Goal: Transaction & Acquisition: Purchase product/service

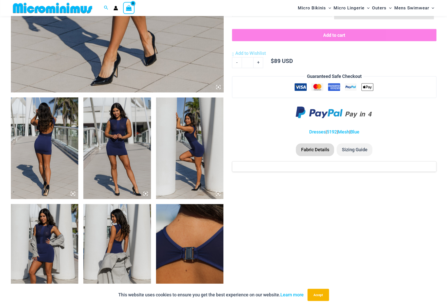
scroll to position [274, 0]
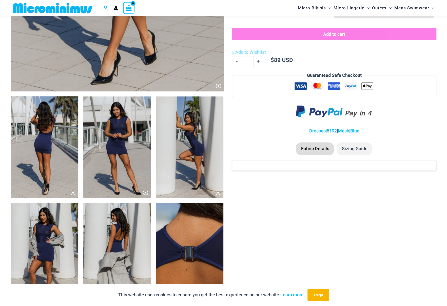
click at [39, 155] on img at bounding box center [45, 146] width 68 height 101
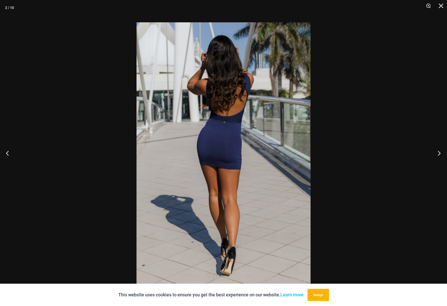
click at [438, 151] on button "Next" at bounding box center [437, 152] width 19 height 25
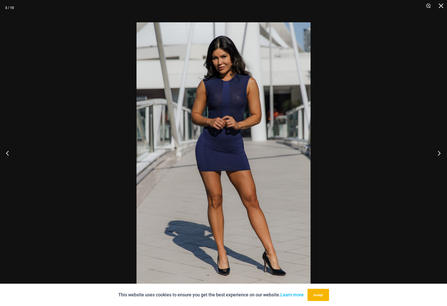
click at [438, 151] on button "Next" at bounding box center [437, 152] width 19 height 25
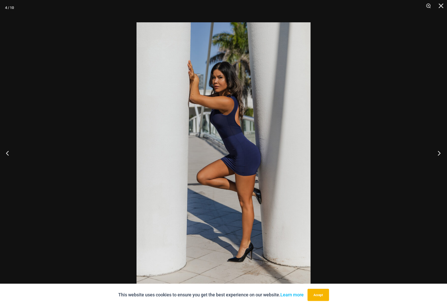
click at [439, 151] on button "Next" at bounding box center [437, 152] width 19 height 25
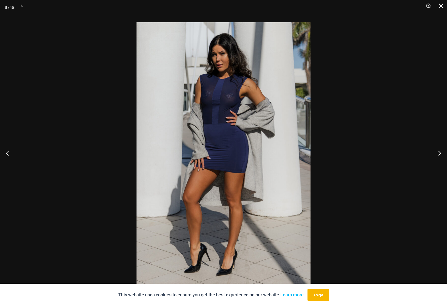
click at [439, 7] on button "Close" at bounding box center [439, 7] width 13 height 15
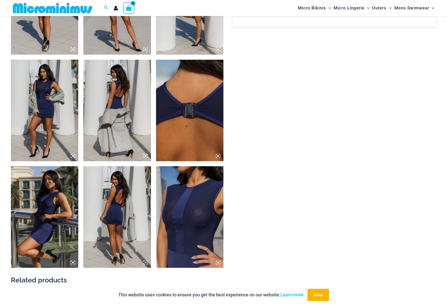
scroll to position [426, 0]
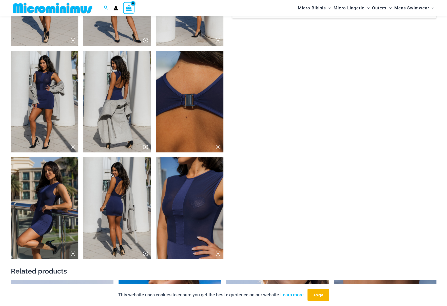
click at [194, 230] on img at bounding box center [190, 207] width 68 height 101
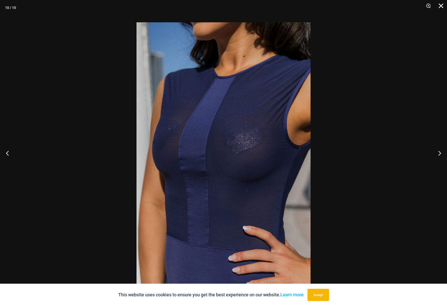
click at [441, 6] on button "Close" at bounding box center [439, 7] width 13 height 15
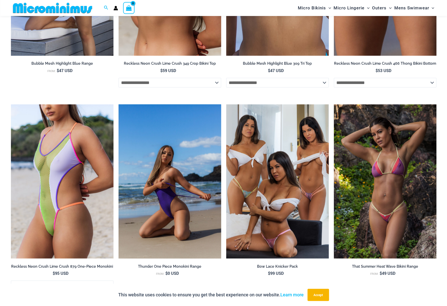
scroll to position [807, 0]
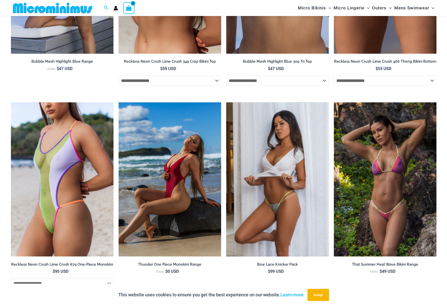
click at [282, 175] on img at bounding box center [277, 179] width 103 height 154
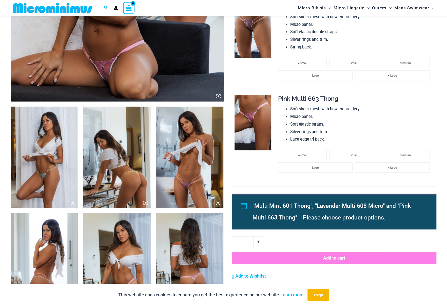
scroll to position [275, 0]
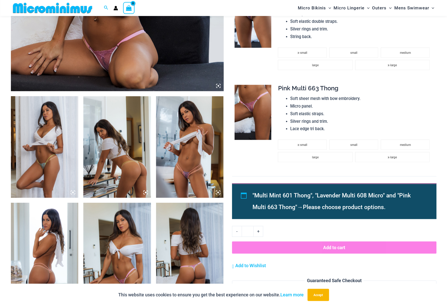
click at [57, 147] on img at bounding box center [45, 146] width 68 height 101
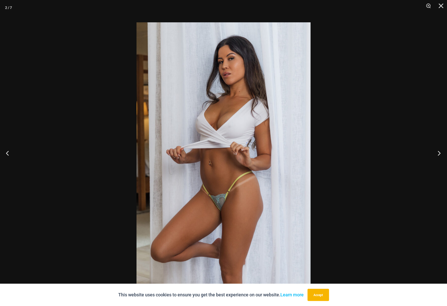
click at [437, 152] on button "Next" at bounding box center [437, 152] width 19 height 25
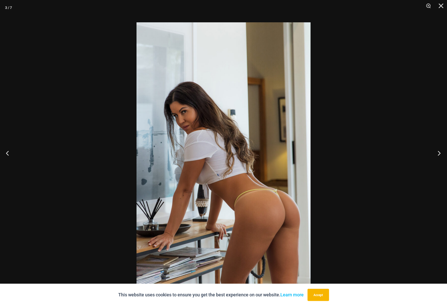
click at [437, 152] on button "Next" at bounding box center [437, 152] width 19 height 25
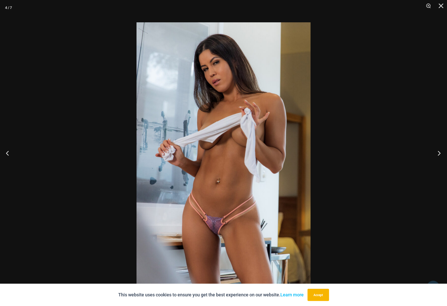
click at [437, 152] on button "Next" at bounding box center [437, 152] width 19 height 25
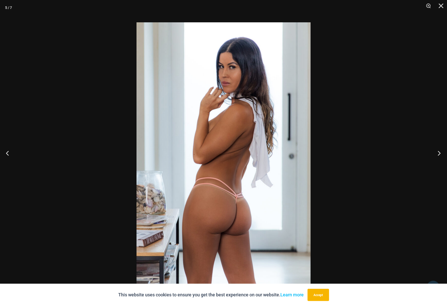
click at [437, 152] on button "Next" at bounding box center [437, 152] width 19 height 25
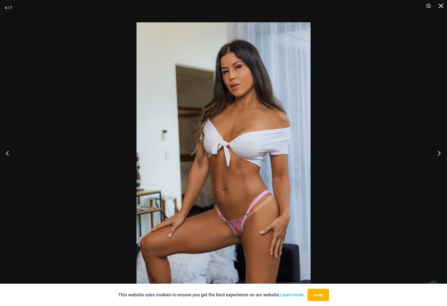
click at [437, 152] on button "Next" at bounding box center [437, 152] width 19 height 25
